Goal: Task Accomplishment & Management: Complete application form

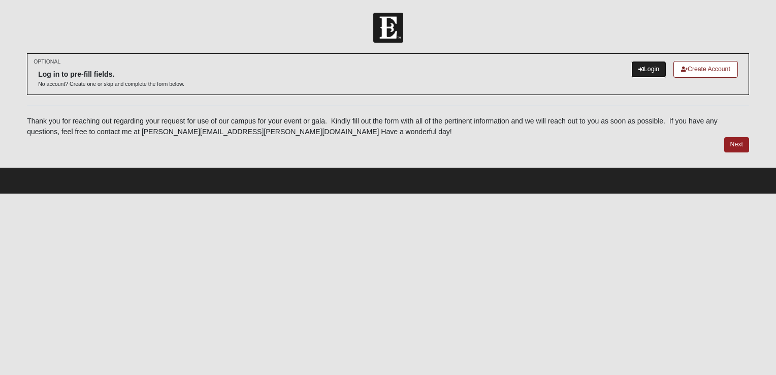
click at [634, 71] on link "Login" at bounding box center [648, 69] width 35 height 17
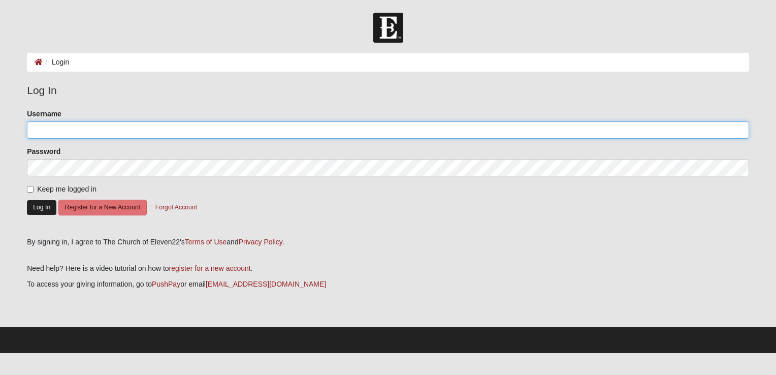
type input "AKLUGE"
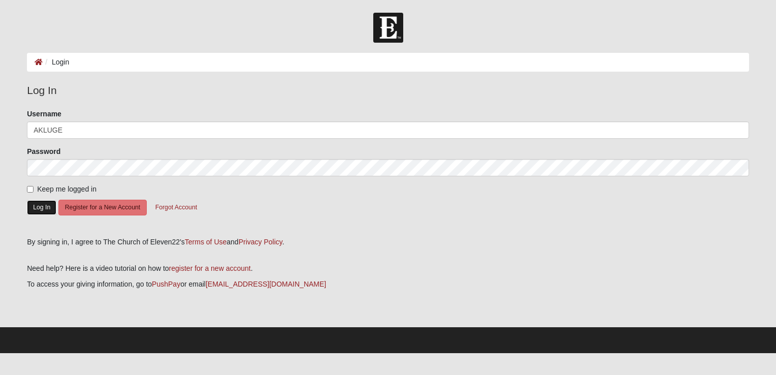
click at [40, 208] on button "Log In" at bounding box center [41, 207] width 29 height 15
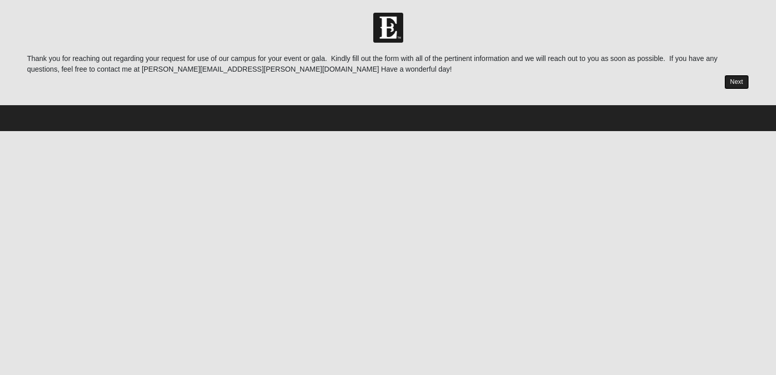
click at [738, 81] on link "Next" at bounding box center [736, 82] width 25 height 15
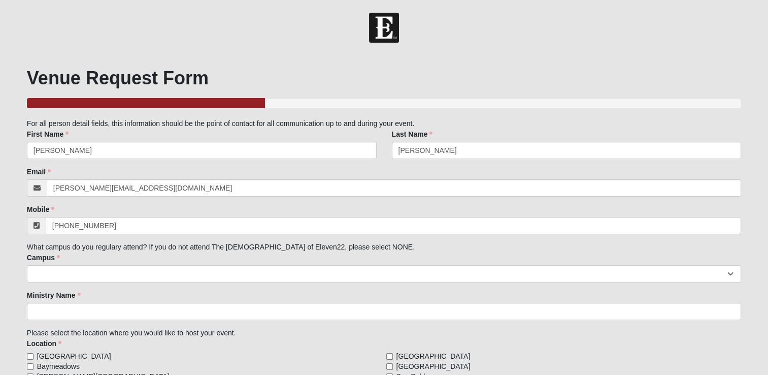
scroll to position [51, 0]
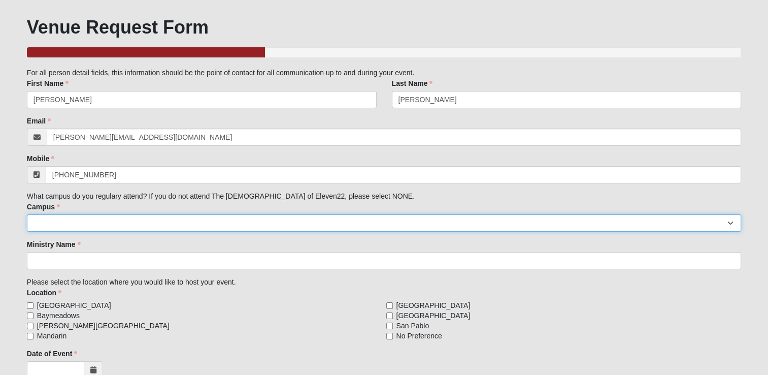
click at [171, 226] on select "Arlington Baymeadows Eleven22 Online [PERSON_NAME][GEOGRAPHIC_DATA] Jesup [GEOG…" at bounding box center [384, 222] width 715 height 17
select select "3"
click at [27, 214] on select "Arlington Baymeadows Eleven22 Online [PERSON_NAME][GEOGRAPHIC_DATA] Jesup [GEOG…" at bounding box center [384, 222] width 715 height 17
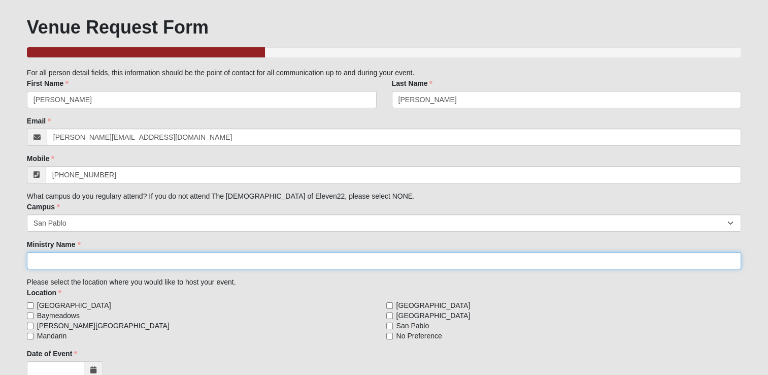
click at [108, 264] on input "Ministry Name" at bounding box center [384, 260] width 715 height 17
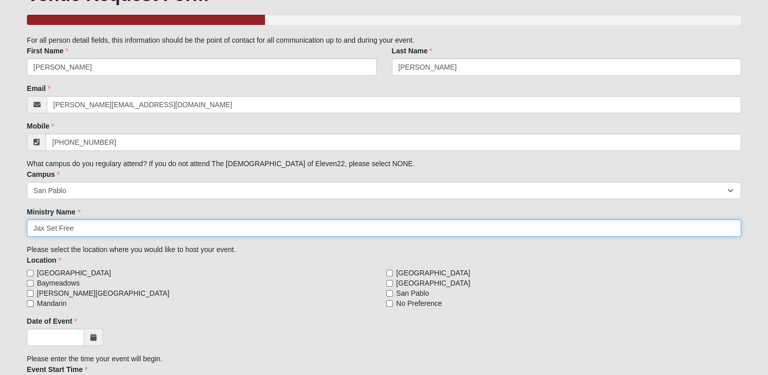
scroll to position [102, 0]
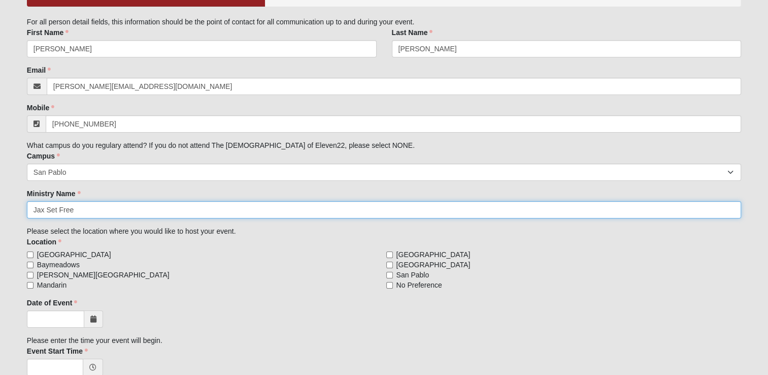
type input "Jax Set Free"
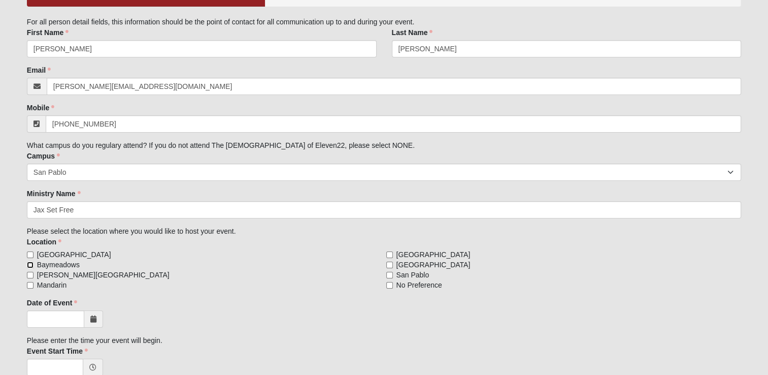
click at [28, 264] on input "Baymeadows" at bounding box center [30, 265] width 7 height 7
checkbox input "true"
click at [87, 324] on span at bounding box center [93, 318] width 19 height 17
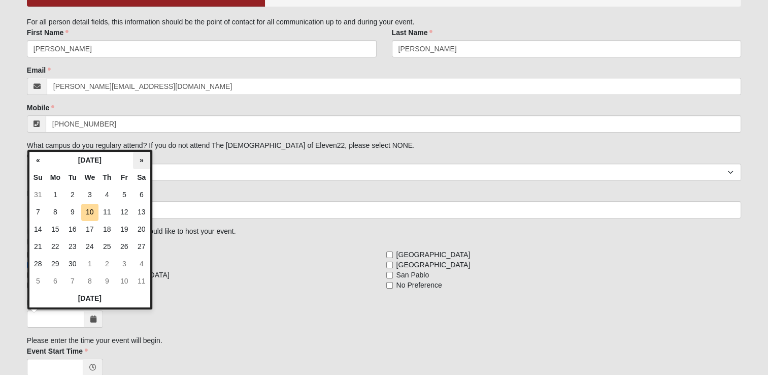
click at [140, 162] on th "»" at bounding box center [141, 160] width 17 height 17
click at [57, 247] on td "20" at bounding box center [55, 246] width 17 height 17
type input "[DATE]"
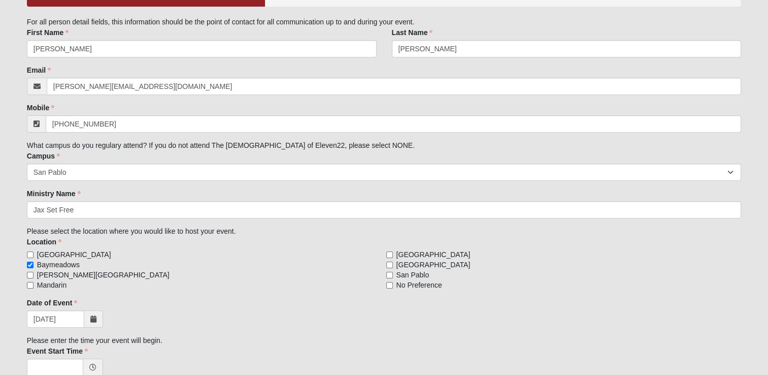
click at [174, 295] on div "Family Member to Register For all person detail fields, this information should…" at bounding box center [384, 236] width 715 height 438
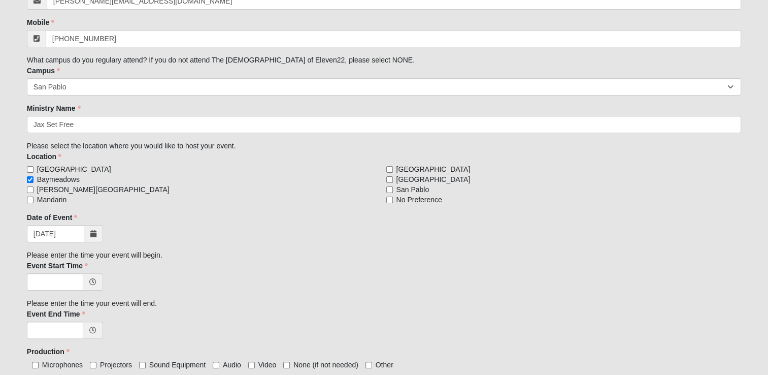
scroll to position [203, 0]
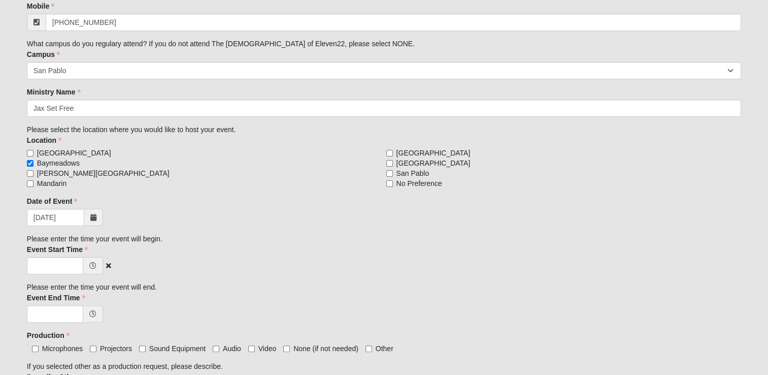
click at [93, 265] on icon at bounding box center [92, 265] width 7 height 7
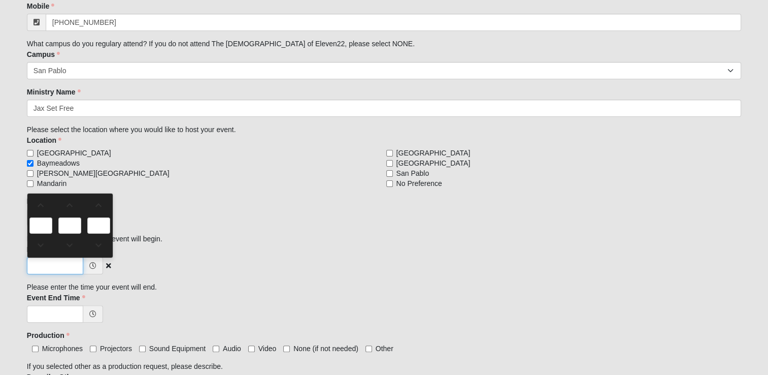
click at [76, 263] on input "Event Start Time" at bounding box center [55, 265] width 56 height 17
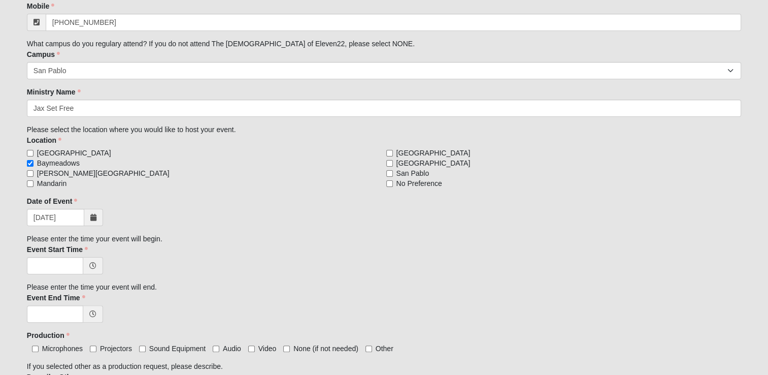
click at [333, 236] on div "Family Member to Register For all person detail fields, this information should…" at bounding box center [384, 134] width 715 height 438
click at [60, 266] on input "Event Start Time" at bounding box center [55, 265] width 56 height 17
type input "6:00 PM"
click at [68, 314] on input "Event End Time" at bounding box center [55, 313] width 56 height 17
type input "8:00 PM"
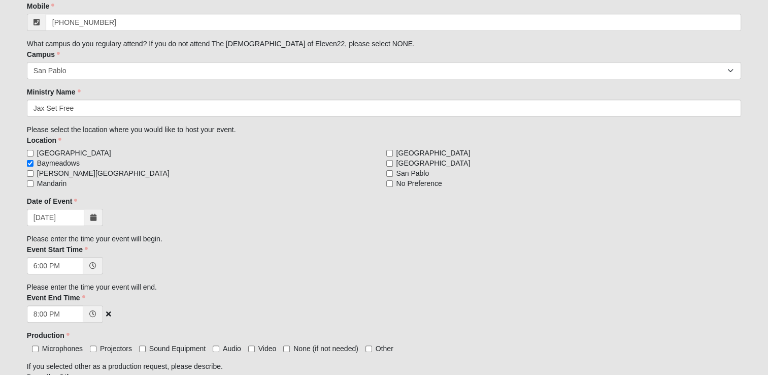
click at [177, 316] on div "8:00 PM" at bounding box center [384, 313] width 715 height 17
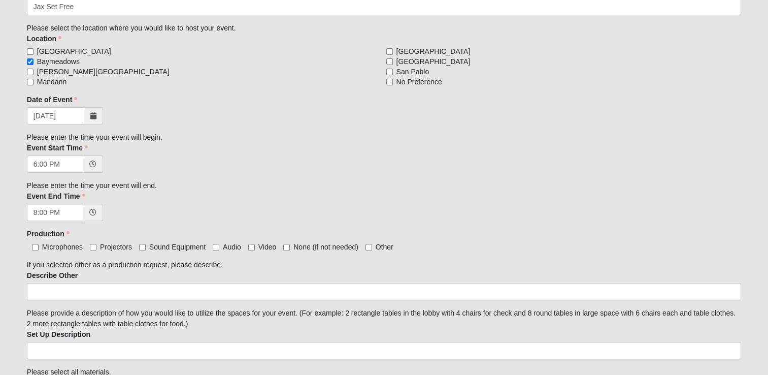
scroll to position [356, 0]
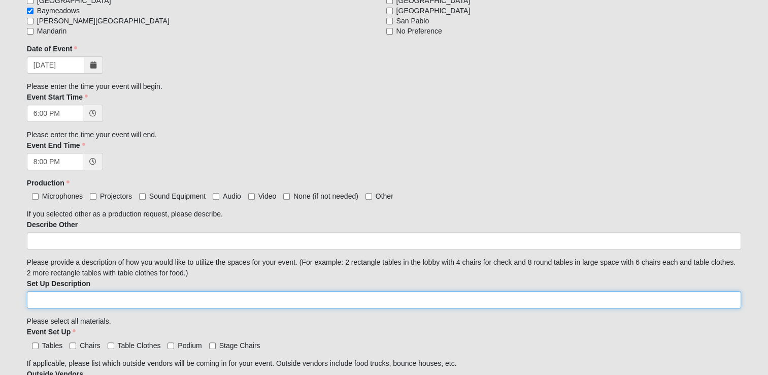
click at [272, 296] on input "Set Up Description" at bounding box center [384, 299] width 715 height 17
type input "R"
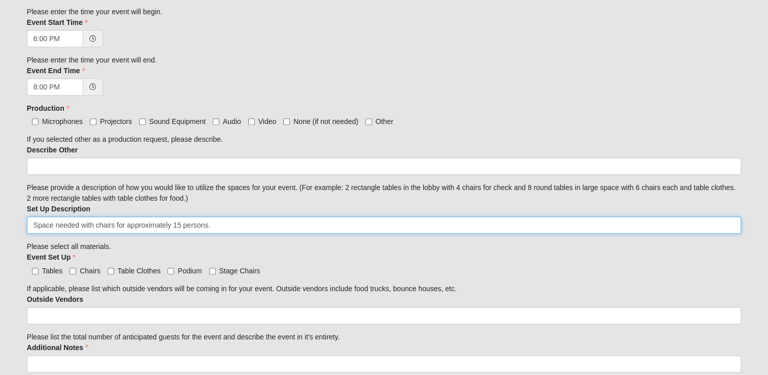
scroll to position [457, 0]
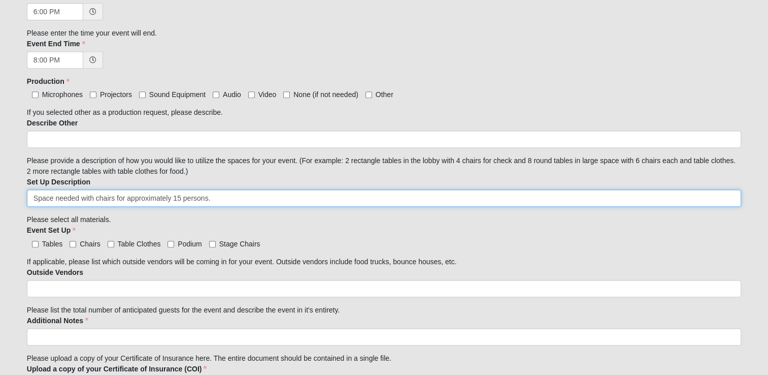
type input "Space needed with chairs for approximately 15 persons."
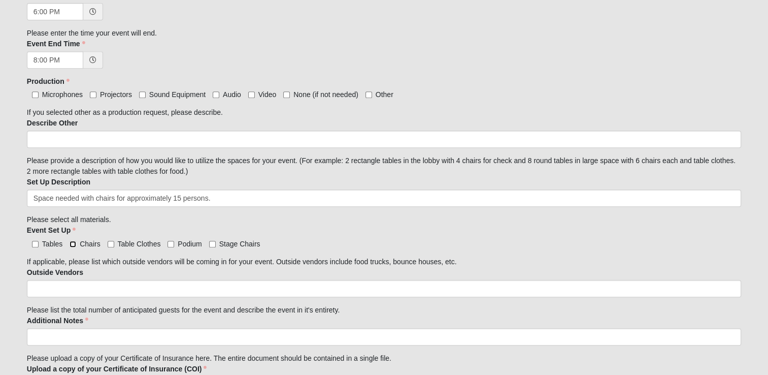
click at [73, 242] on input "Chairs" at bounding box center [73, 244] width 7 height 7
checkbox input "true"
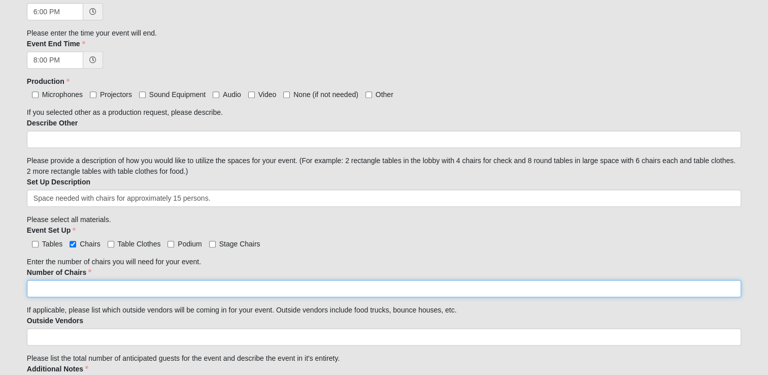
click at [164, 285] on input "Number of Chairs" at bounding box center [384, 288] width 715 height 17
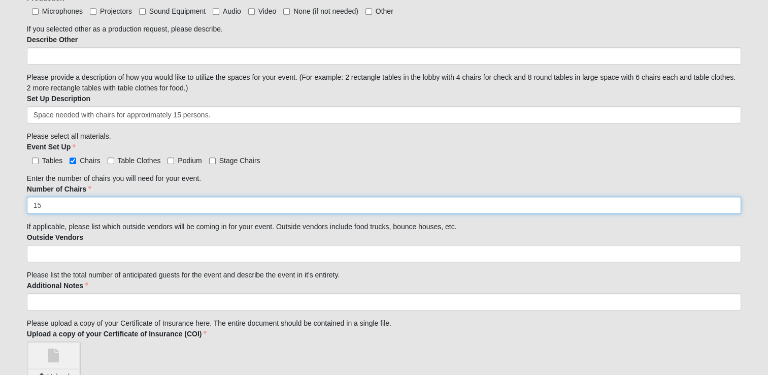
scroll to position [559, 0]
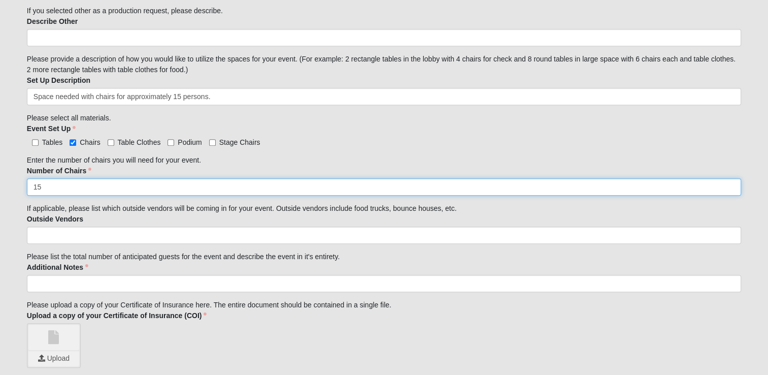
type input "15"
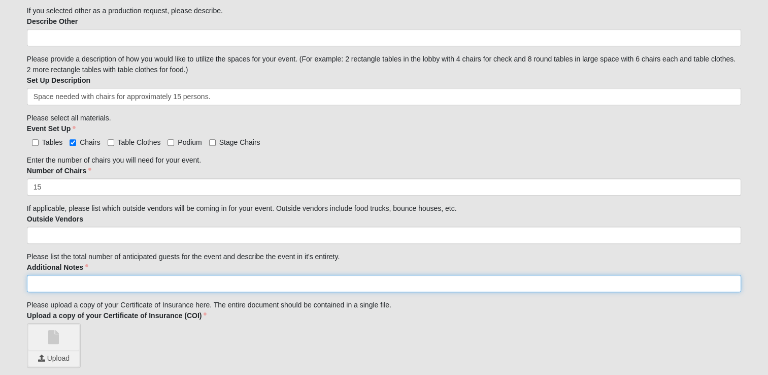
click at [301, 285] on input "Additional Notes" at bounding box center [384, 283] width 715 height 17
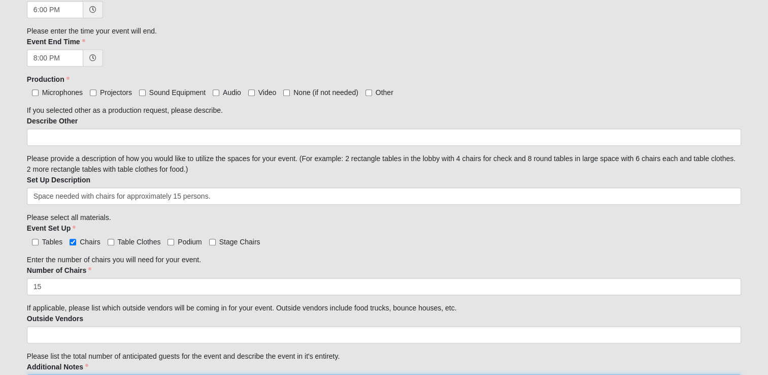
scroll to position [457, 0]
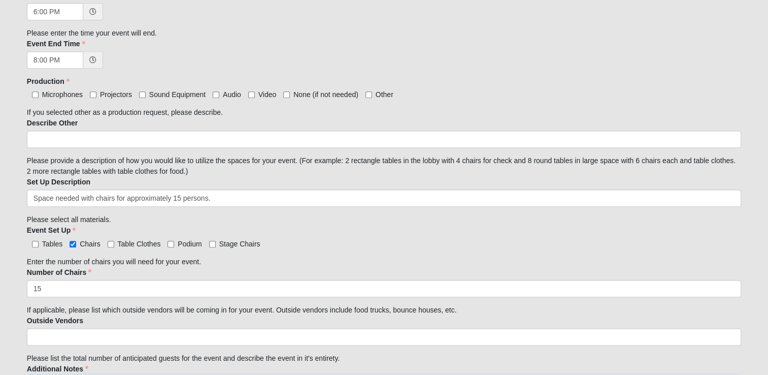
type input "Jax Set Free CONTEND is an Hour of Prayer. Any friends of the ministry are invi…"
click at [249, 94] on input "Video" at bounding box center [251, 94] width 7 height 7
checkbox input "true"
click at [370, 96] on input "Other" at bounding box center [369, 94] width 7 height 7
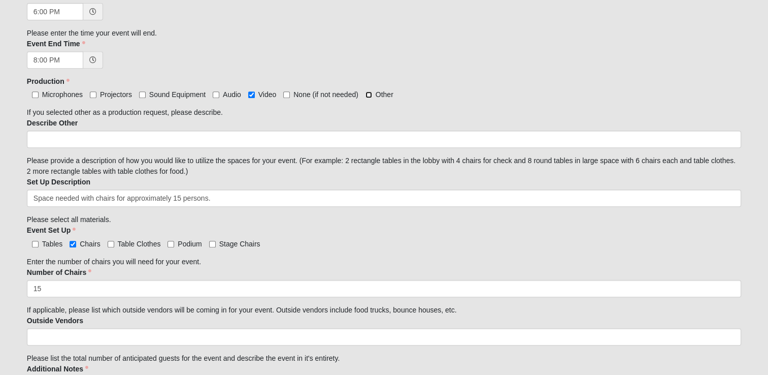
checkbox input "true"
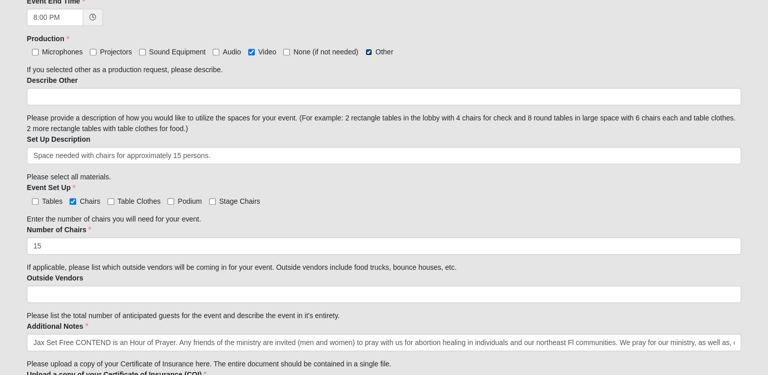
scroll to position [559, 0]
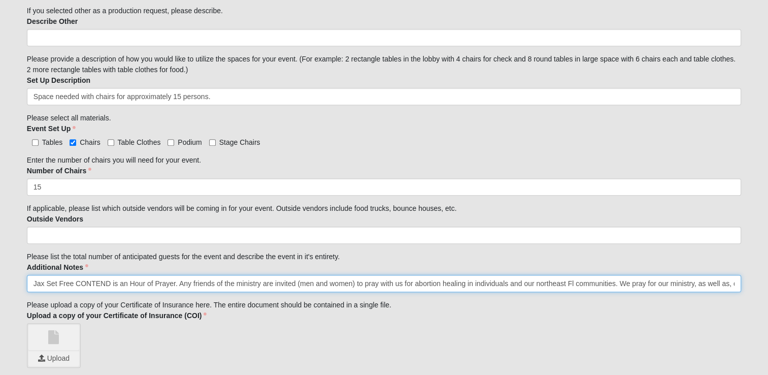
click at [367, 282] on input "Jax Set Free CONTEND is an Hour of Prayer. Any friends of the ministry are invi…" at bounding box center [384, 283] width 715 height 17
click at [366, 282] on input "Jax Set Free CONTEND is an Hour of Prayer. Any friends of the ministry are invi…" at bounding box center [384, 283] width 715 height 17
drag, startPoint x: 391, startPoint y: 280, endPoint x: 357, endPoint y: 282, distance: 34.1
click at [357, 282] on input "Jax Set Free CONTEND is an Hour of Prayer. Any friends of the ministry are invi…" at bounding box center [384, 283] width 715 height 17
drag, startPoint x: 455, startPoint y: 283, endPoint x: 435, endPoint y: 281, distance: 19.9
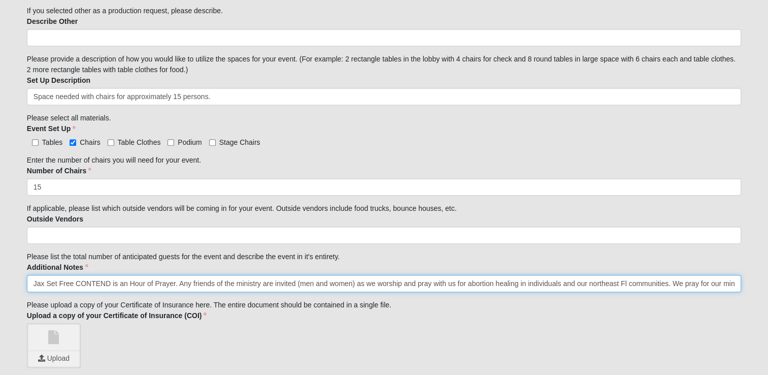
click at [435, 281] on input "Jax Set Free CONTEND is an Hour of Prayer. Any friends of the ministry are invi…" at bounding box center [384, 283] width 715 height 17
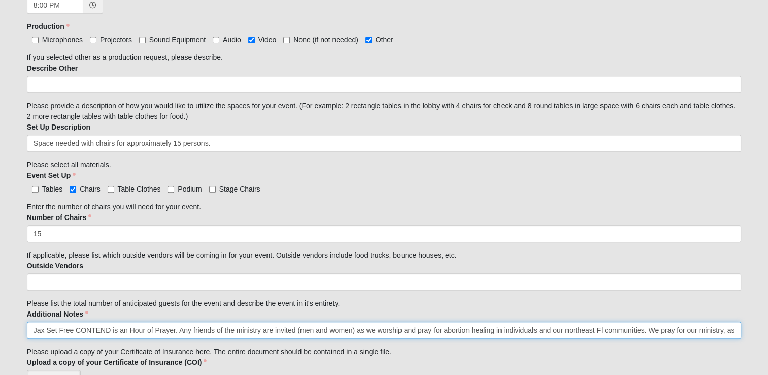
scroll to position [508, 0]
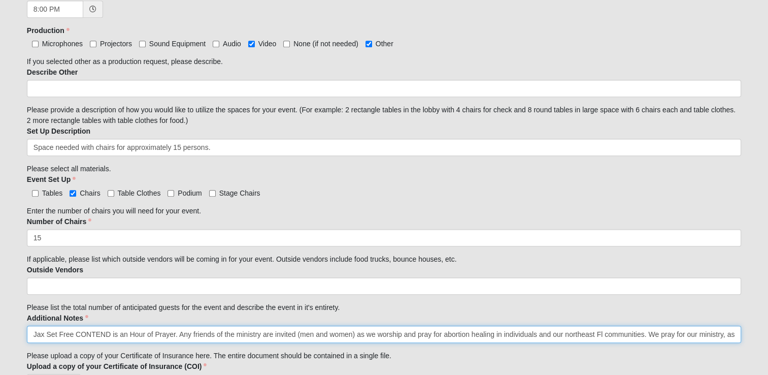
type input "Jax Set Free CONTEND is an Hour of Prayer. Any friends of the ministry are invi…"
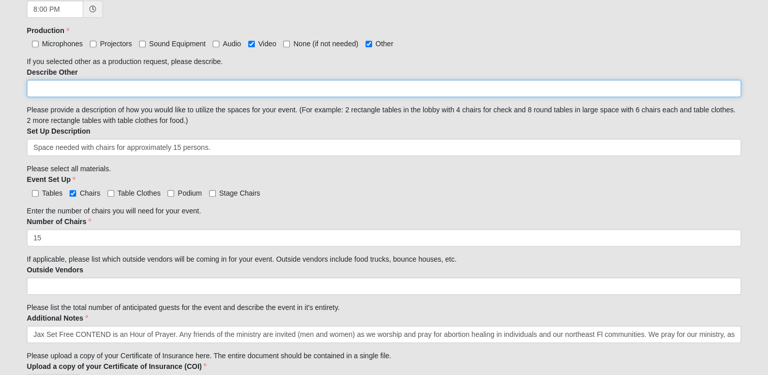
click at [316, 92] on input "Describe Other" at bounding box center [384, 88] width 715 height 17
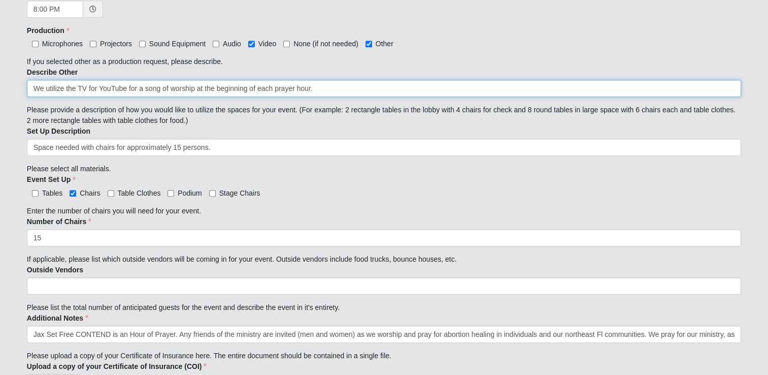
click at [45, 86] on input "We utilize the TV for YouTube for a song of worship at the beginning of each pr…" at bounding box center [384, 88] width 715 height 17
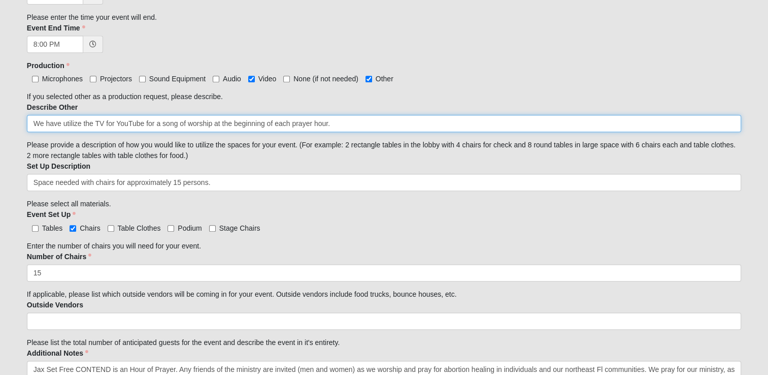
scroll to position [457, 0]
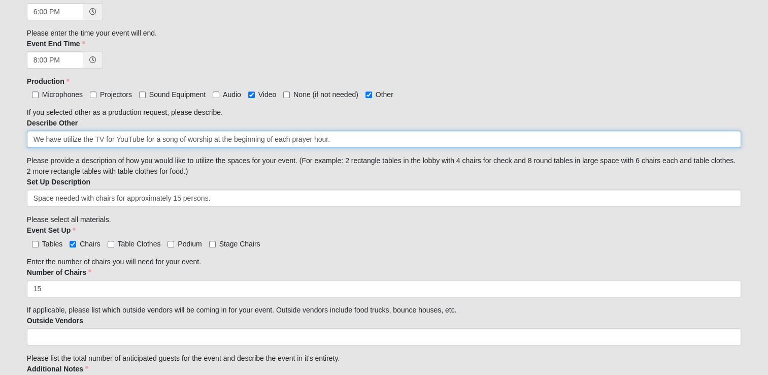
click at [81, 140] on input "We have utilize the TV for YouTube for a song of worship at the beginning of ea…" at bounding box center [384, 139] width 715 height 17
click at [364, 139] on input "We have utilized the TV for YouTube for a song of worship at the beginning of e…" at bounding box center [384, 139] width 715 height 17
type input "We have utilized the TV for YouTube for a song of worship at the beginning of e…"
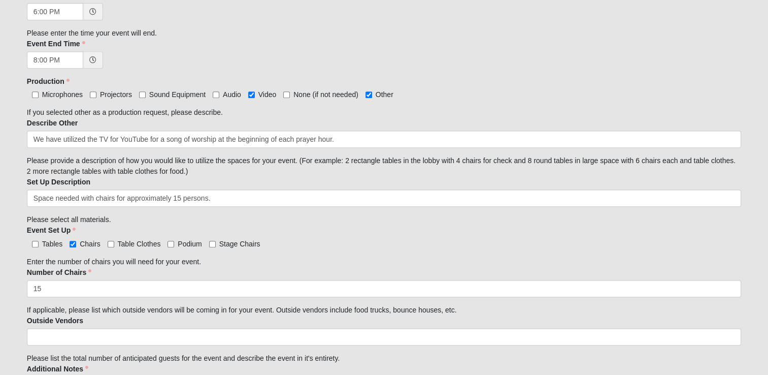
click at [345, 176] on div "Venue Request Form 33.333333333333333333333333330% Complete Family Member to Re…" at bounding box center [384, 39] width 715 height 859
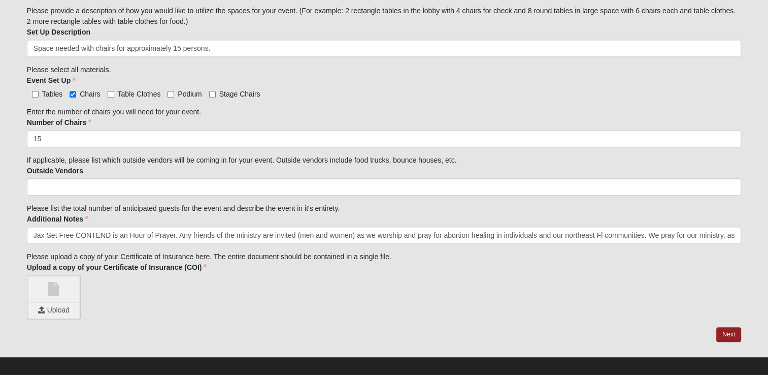
scroll to position [609, 0]
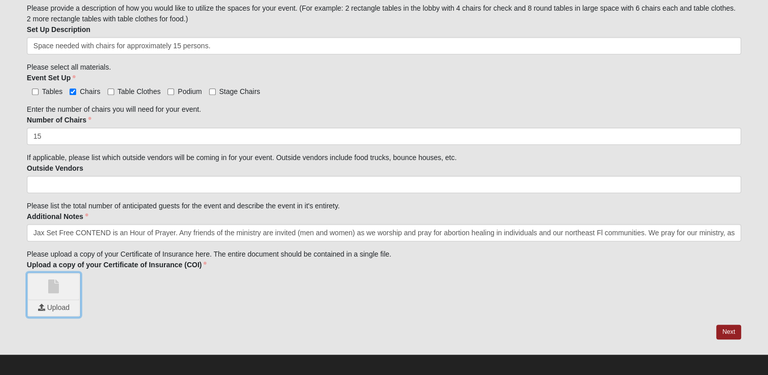
click at [51, 305] on input "file" at bounding box center [53, 307] width 51 height 15
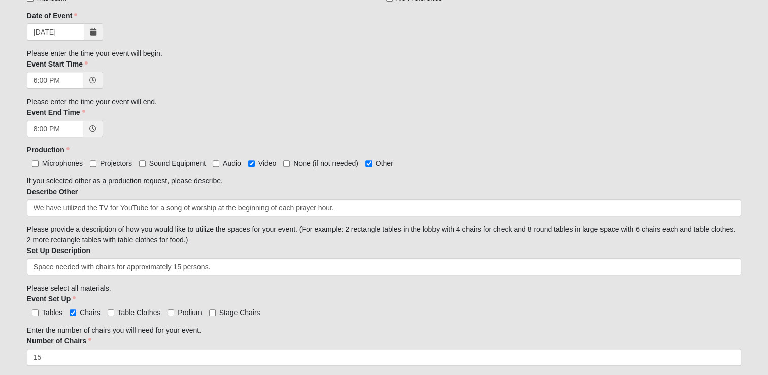
scroll to position [406, 0]
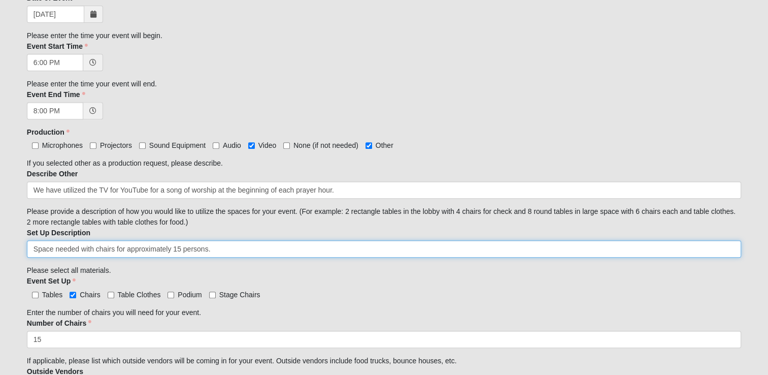
click at [230, 249] on input "Space needed with chairs for approximately 15 persons." at bounding box center [384, 248] width 715 height 17
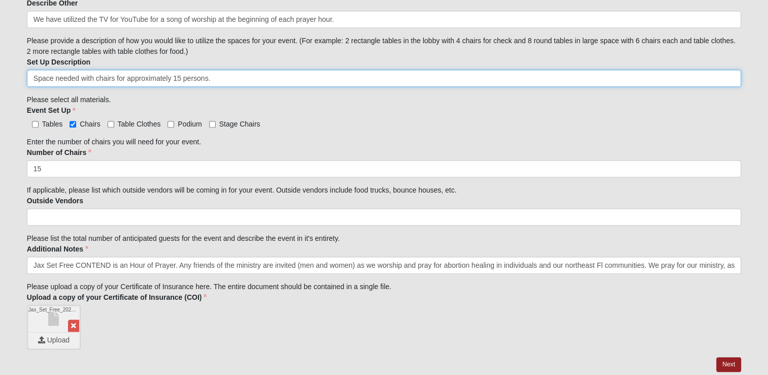
scroll to position [614, 0]
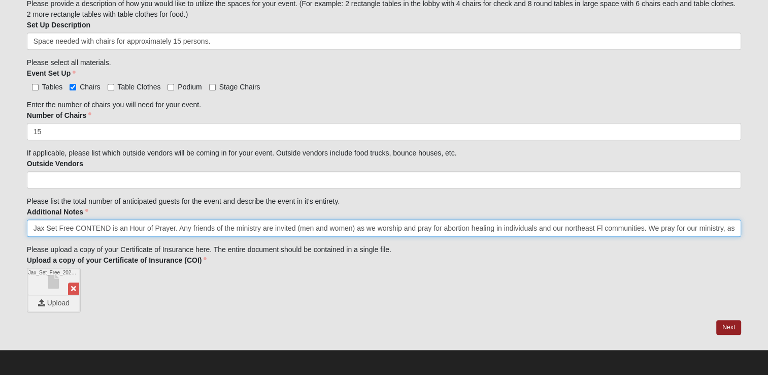
click at [176, 228] on input "Jax Set Free CONTEND is an Hour of Prayer. Any friends of the ministry are invi…" at bounding box center [384, 227] width 715 height 17
click at [178, 228] on input "Jax Set Free CONTEND is an Hour of Prayer. Any friends of the ministry are invi…" at bounding box center [384, 227] width 715 height 17
drag, startPoint x: 178, startPoint y: 227, endPoint x: 129, endPoint y: 225, distance: 48.8
click at [129, 225] on input "Jax Set Free CONTEND is an Hour of Prayer. Any friends of the ministry are invi…" at bounding box center [384, 227] width 715 height 17
click at [408, 228] on input "Jax Set Free CONTEND is a Prayer Gathering for our ministry. Any friends of the…" at bounding box center [384, 227] width 715 height 17
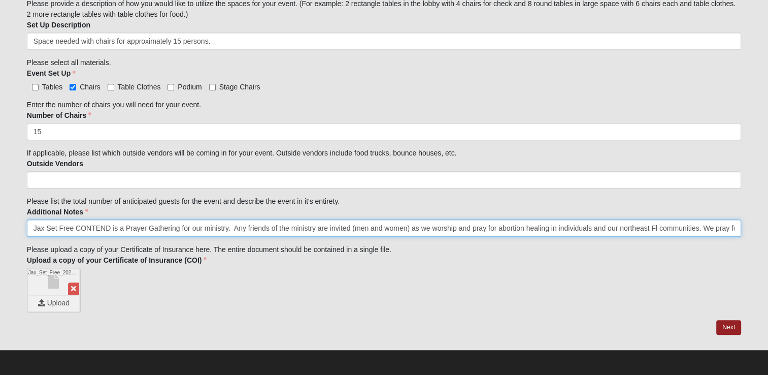
click at [315, 227] on input "Jax Set Free CONTEND is a Prayer Gathering for our ministry. Any friends of the…" at bounding box center [384, 227] width 715 height 17
drag, startPoint x: 470, startPoint y: 225, endPoint x: 411, endPoint y: 227, distance: 59.4
click at [411, 227] on input "Jax Set Free CONTEND is a Prayer Gathering for our ministry. Any friends of the…" at bounding box center [384, 227] width 715 height 17
type input "Jax Set Free CONTEND is a Prayer Gathering for our ministry. Any friends of the…"
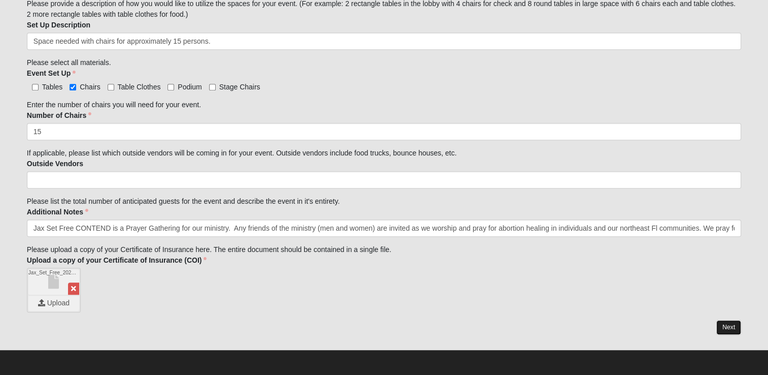
click at [731, 325] on link "Next" at bounding box center [729, 327] width 25 height 15
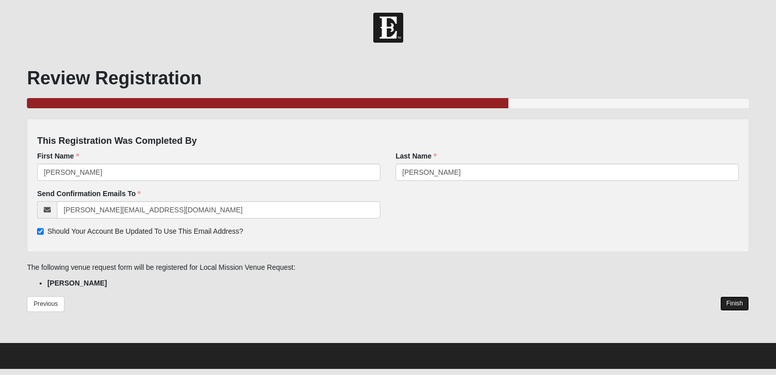
click at [740, 302] on link "Finish" at bounding box center [734, 303] width 29 height 15
